Goal: Navigation & Orientation: Find specific page/section

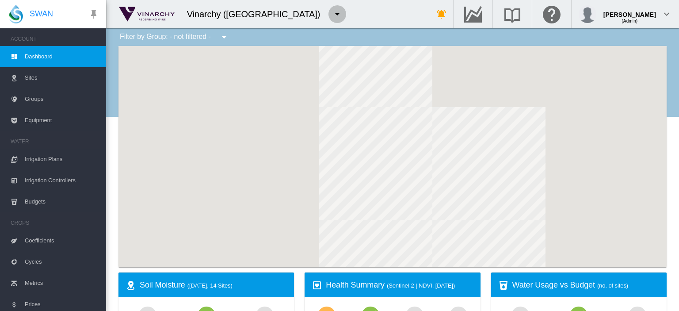
click at [332, 14] on md-icon "icon-menu-down" at bounding box center [337, 14] width 11 height 11
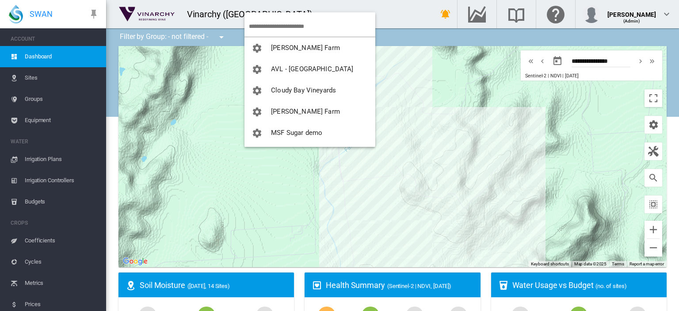
click at [46, 183] on md-backdrop at bounding box center [339, 155] width 679 height 311
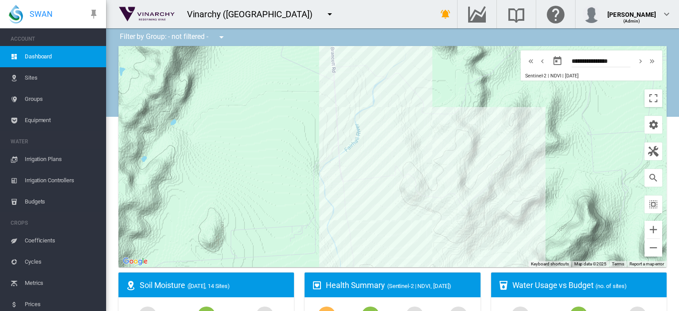
click at [46, 183] on span "Irrigation Controllers" at bounding box center [62, 180] width 74 height 21
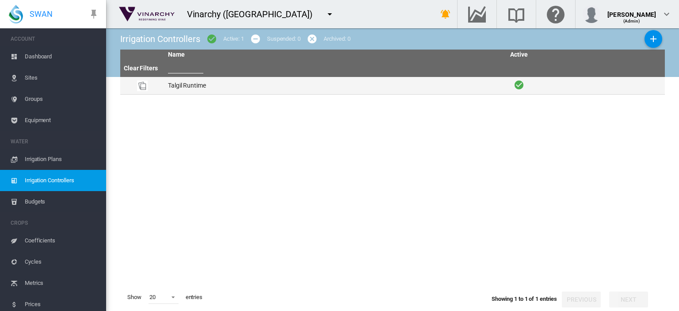
click at [195, 88] on td "Talgil Runtime" at bounding box center [335, 85] width 341 height 17
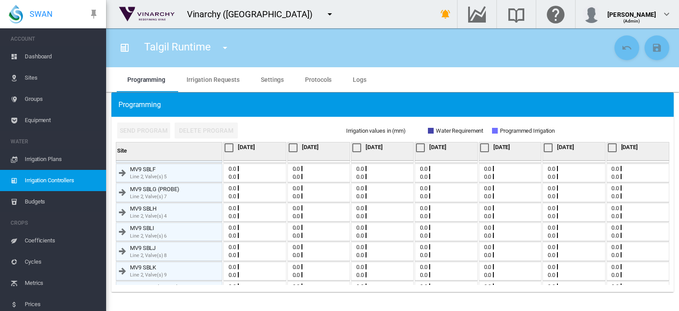
scroll to position [152, 0]
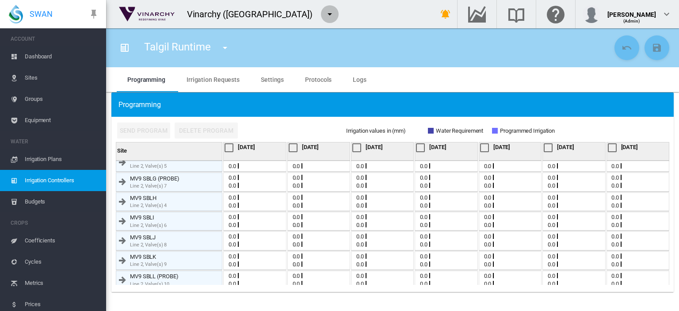
click at [325, 15] on md-icon "icon-menu-down" at bounding box center [330, 14] width 11 height 11
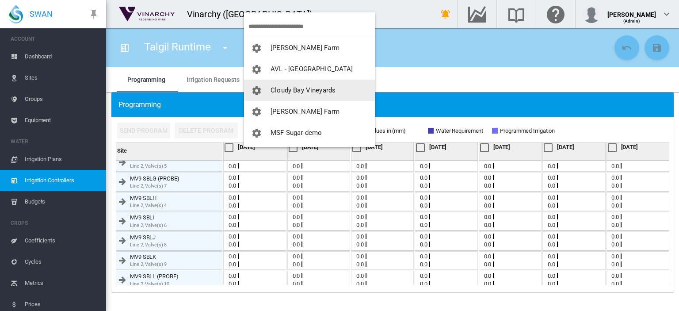
click at [313, 88] on span "Cloudy Bay Vineyards" at bounding box center [303, 90] width 65 height 8
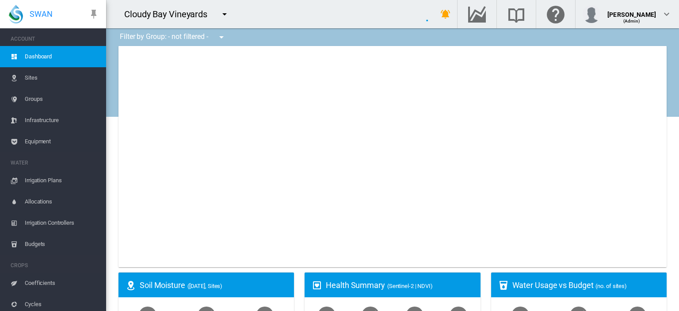
click at [51, 225] on span "Irrigation Controllers" at bounding box center [62, 222] width 74 height 21
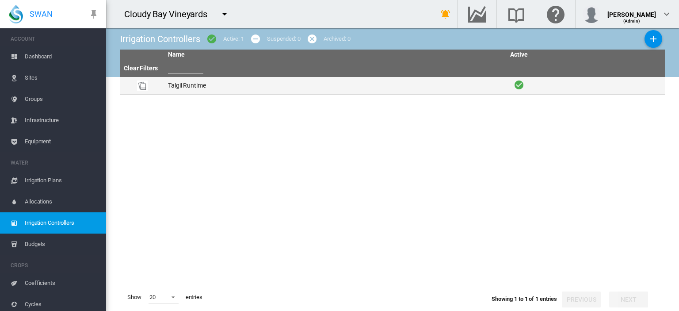
click at [201, 88] on td "Talgil Runtime" at bounding box center [335, 85] width 341 height 17
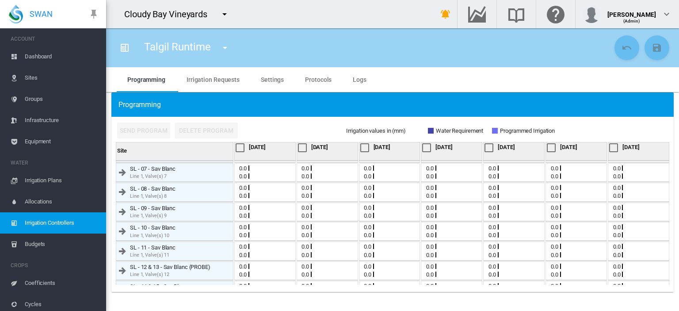
scroll to position [127, 0]
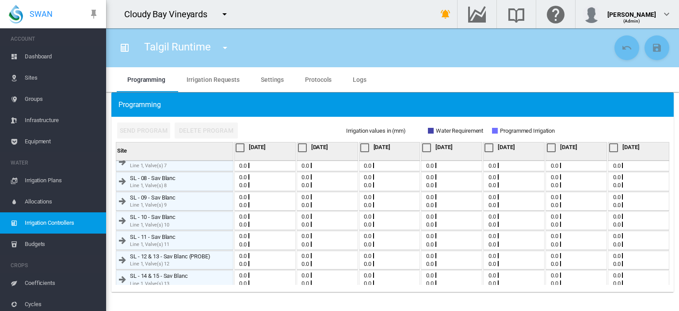
click at [226, 17] on md-icon "icon-menu-down" at bounding box center [224, 14] width 11 height 11
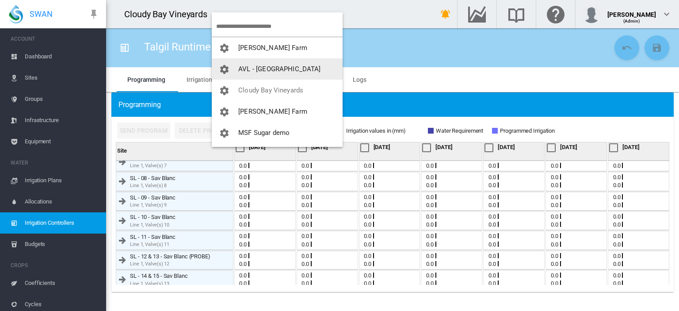
click at [266, 75] on button "AVL - [GEOGRAPHIC_DATA]" at bounding box center [277, 68] width 131 height 21
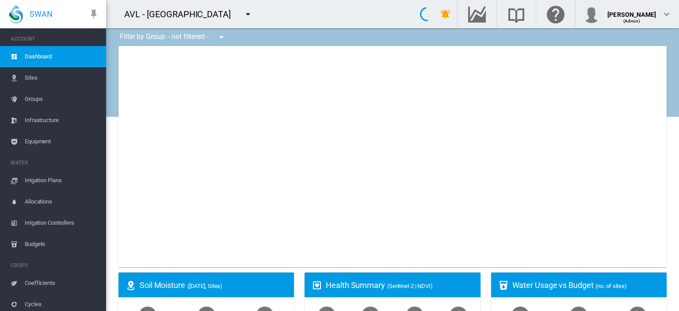
click at [49, 225] on span "Irrigation Controllers" at bounding box center [62, 222] width 74 height 21
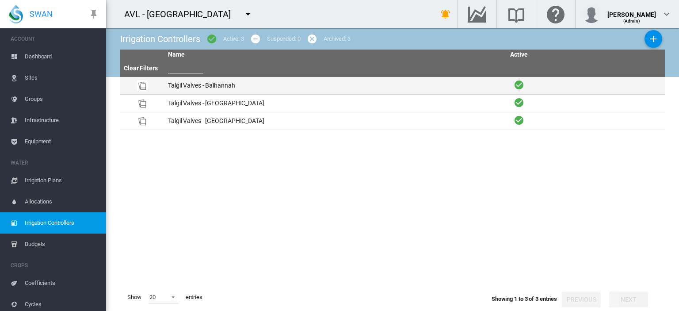
click at [209, 84] on td "Talgil Valves - Balhannah" at bounding box center [335, 85] width 341 height 17
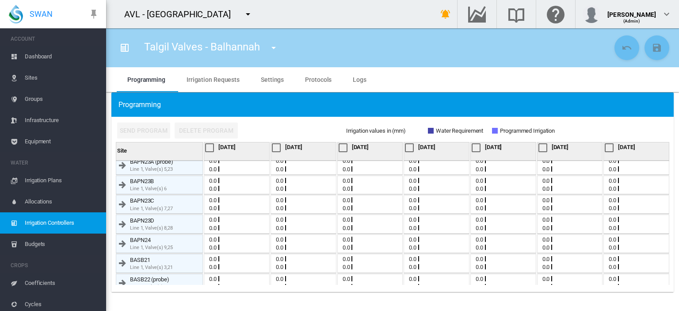
scroll to position [50, 0]
